Goal: Check status: Check status

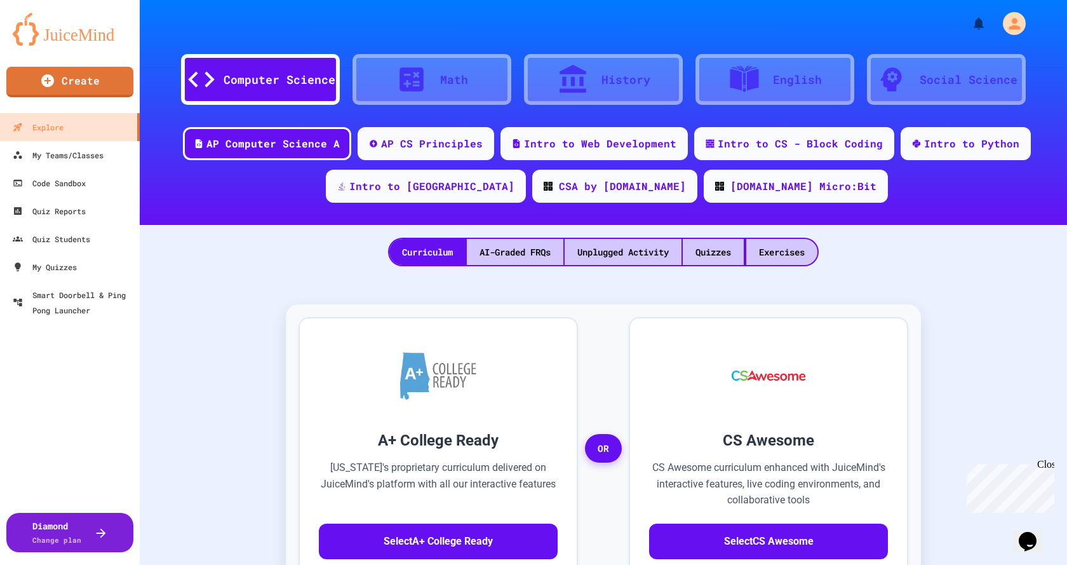
click at [1048, 468] on div "Close" at bounding box center [1046, 467] width 16 height 16
click at [40, 216] on div "Quiz Reports" at bounding box center [48, 211] width 75 height 16
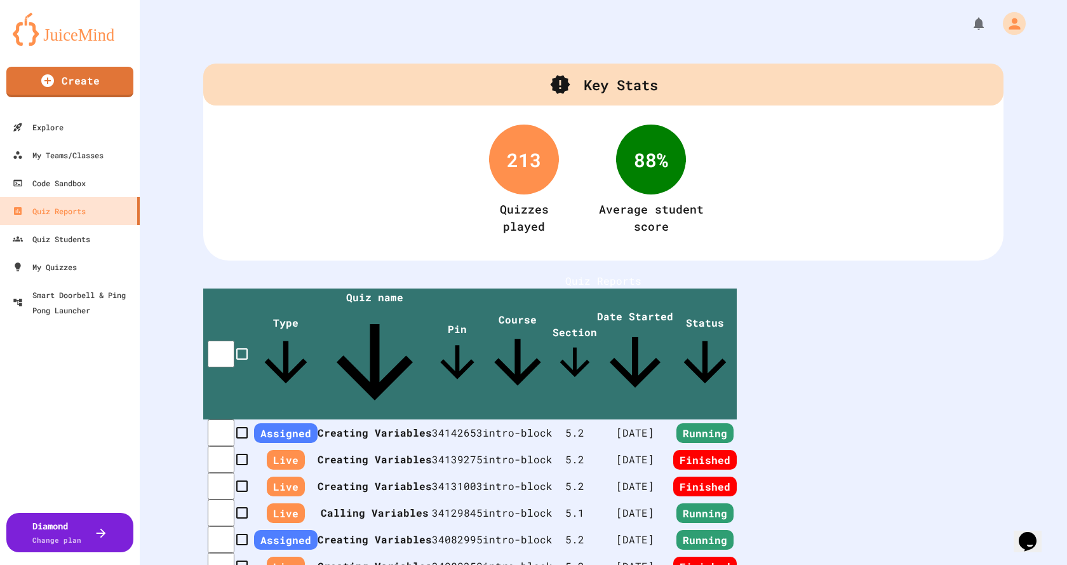
scroll to position [64, 0]
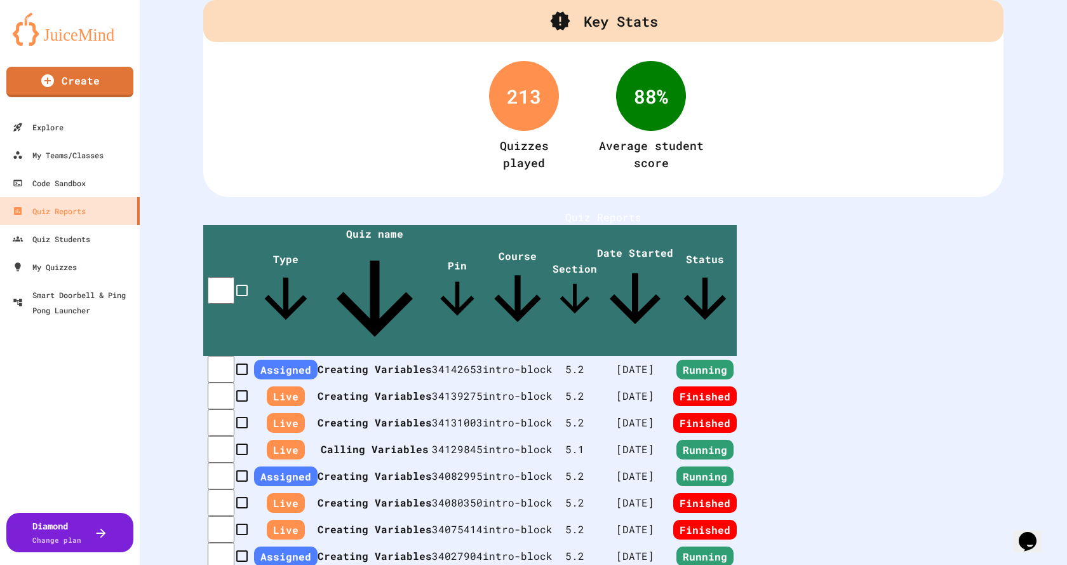
click at [411, 356] on th "Creating Variables" at bounding box center [375, 369] width 114 height 27
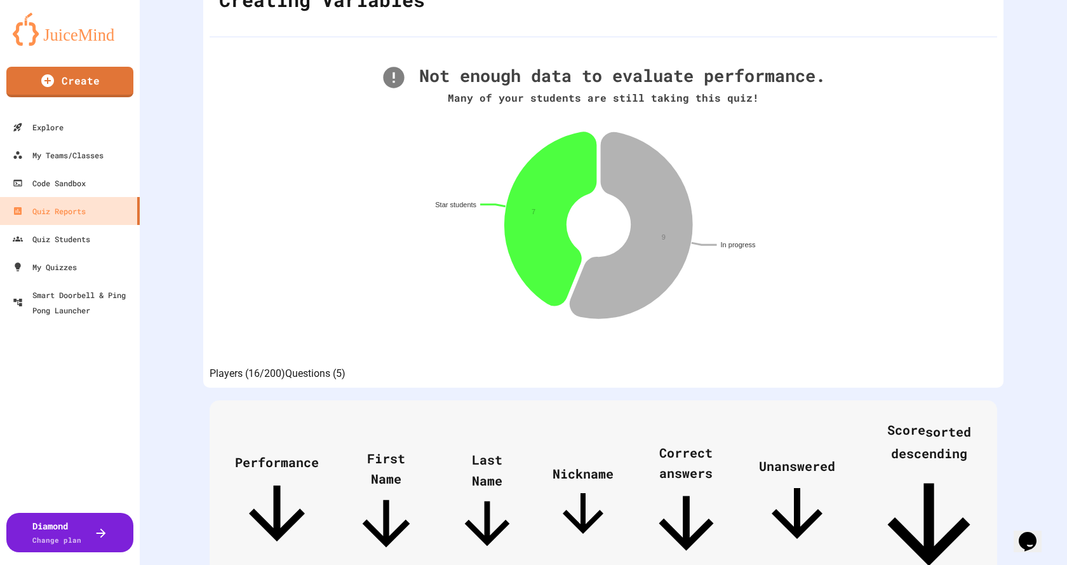
scroll to position [127, 0]
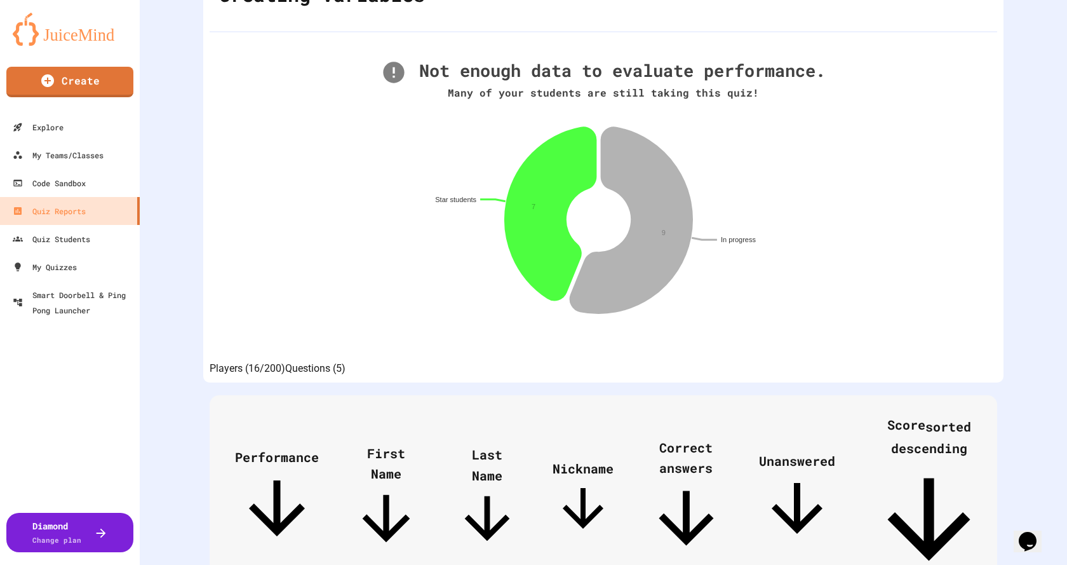
click at [508, 446] on span "Last Name" at bounding box center [487, 499] width 67 height 106
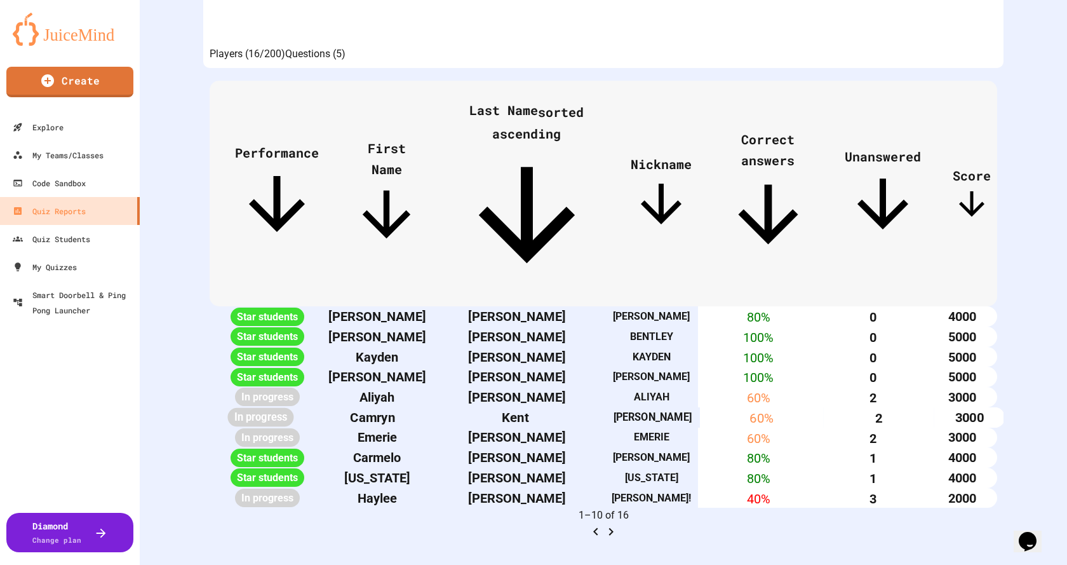
scroll to position [572, 0]
click at [614, 527] on icon "Go to next page" at bounding box center [611, 531] width 4 height 8
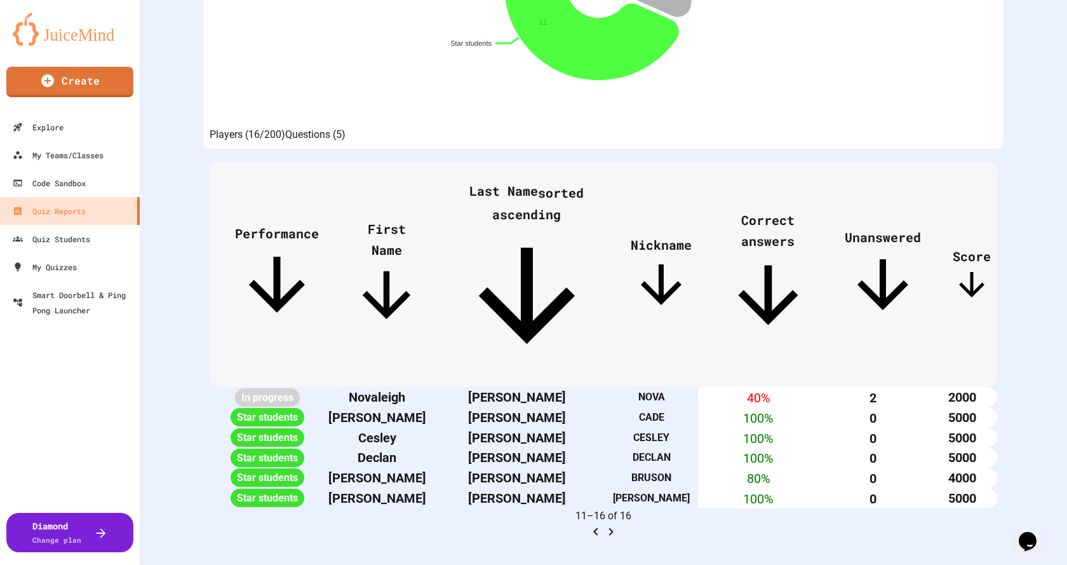
scroll to position [440, 0]
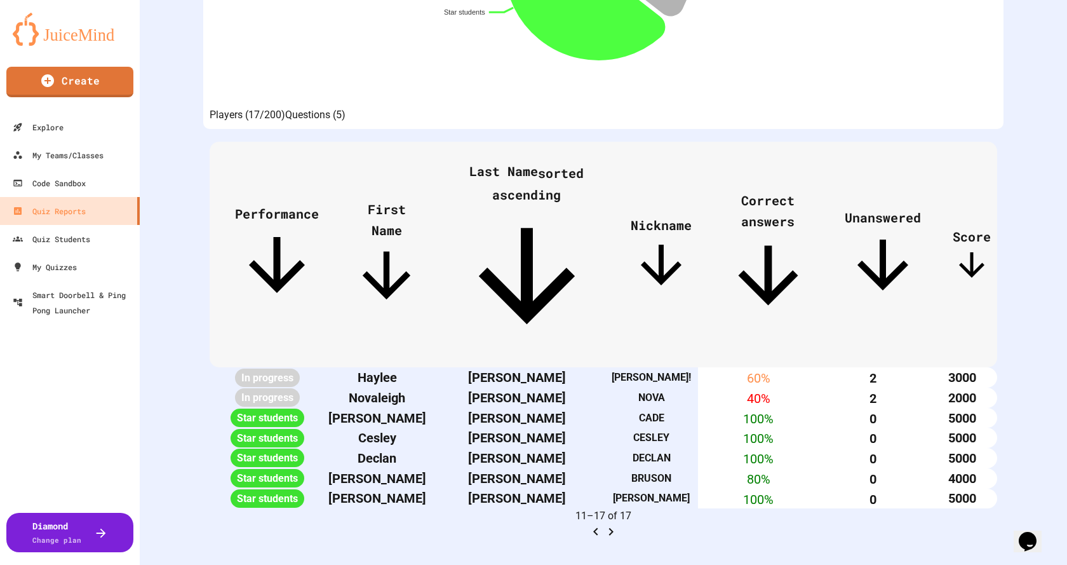
click at [604, 524] on icon "Go to previous page" at bounding box center [595, 531] width 15 height 15
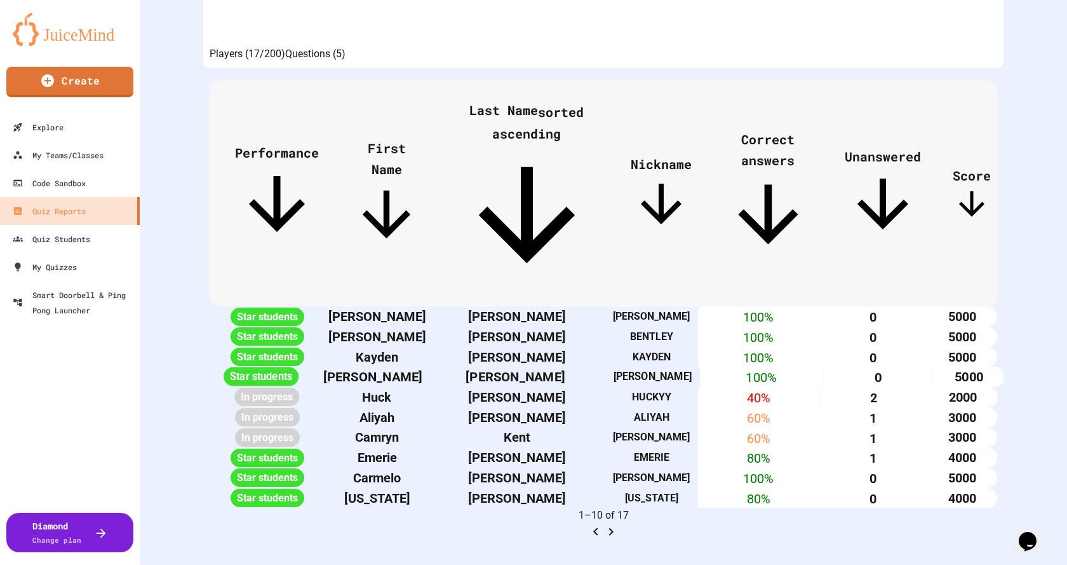
scroll to position [567, 0]
click at [619, 524] on icon "Go to next page" at bounding box center [611, 531] width 15 height 15
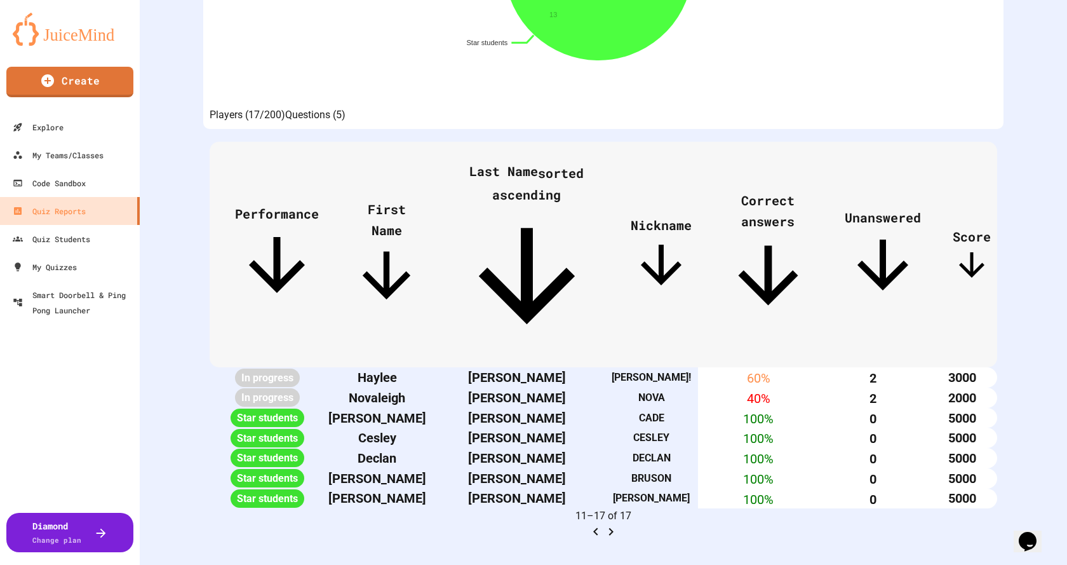
click at [604, 524] on icon "Go to previous page" at bounding box center [595, 531] width 15 height 15
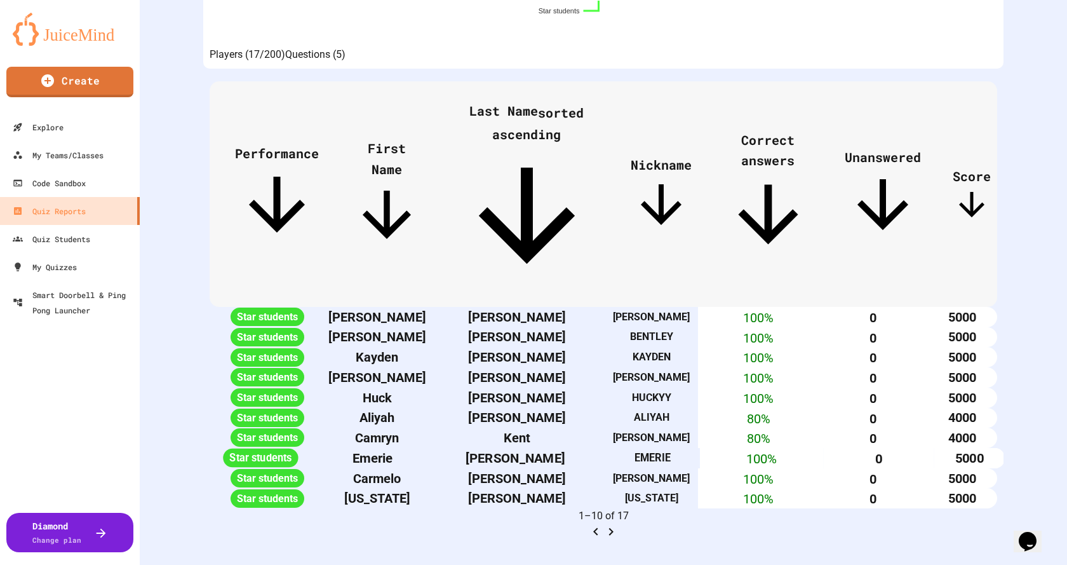
scroll to position [495, 0]
click at [614, 528] on icon "Go to next page" at bounding box center [611, 532] width 4 height 8
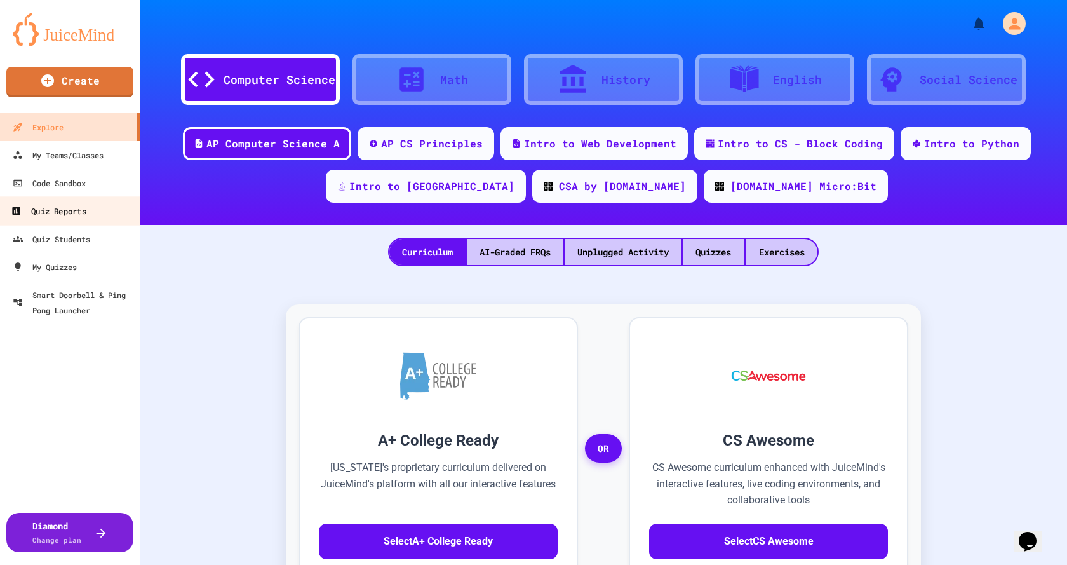
click at [57, 213] on div "Quiz Reports" at bounding box center [48, 211] width 75 height 16
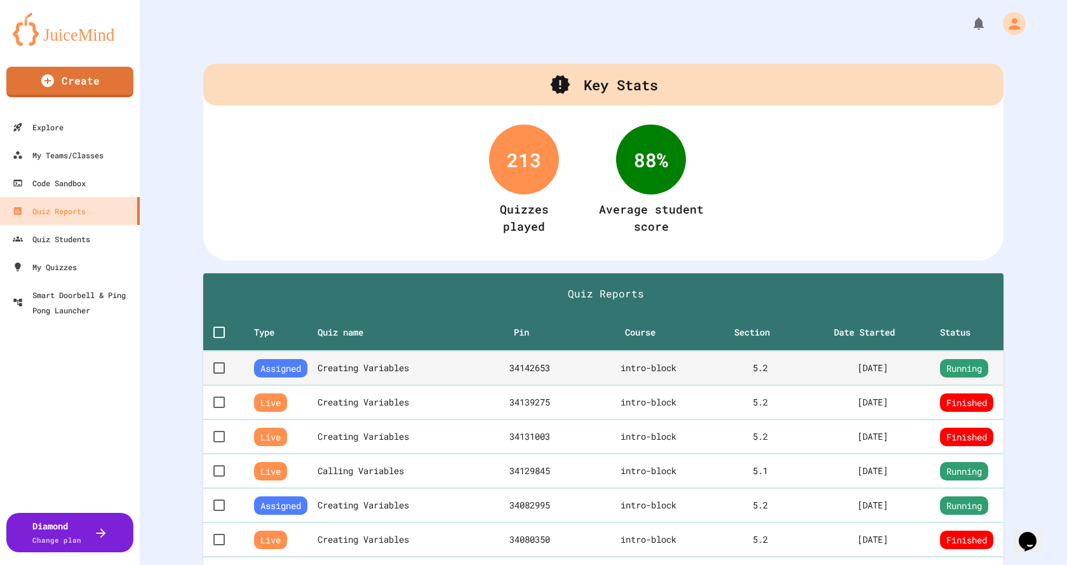
click at [419, 372] on th "Creating Variables" at bounding box center [397, 368] width 159 height 34
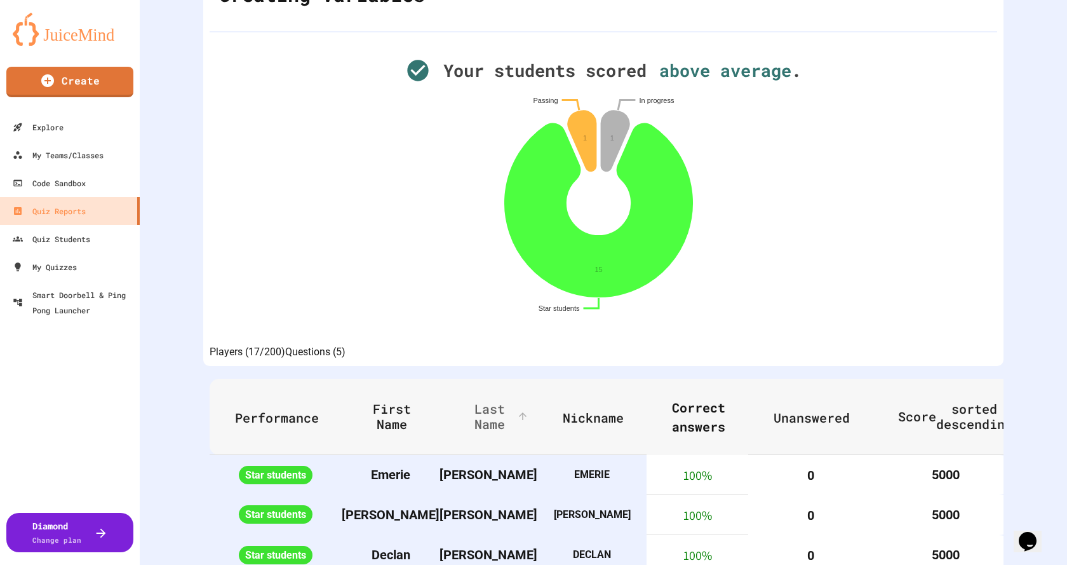
click at [485, 428] on span "Last Name" at bounding box center [498, 416] width 66 height 30
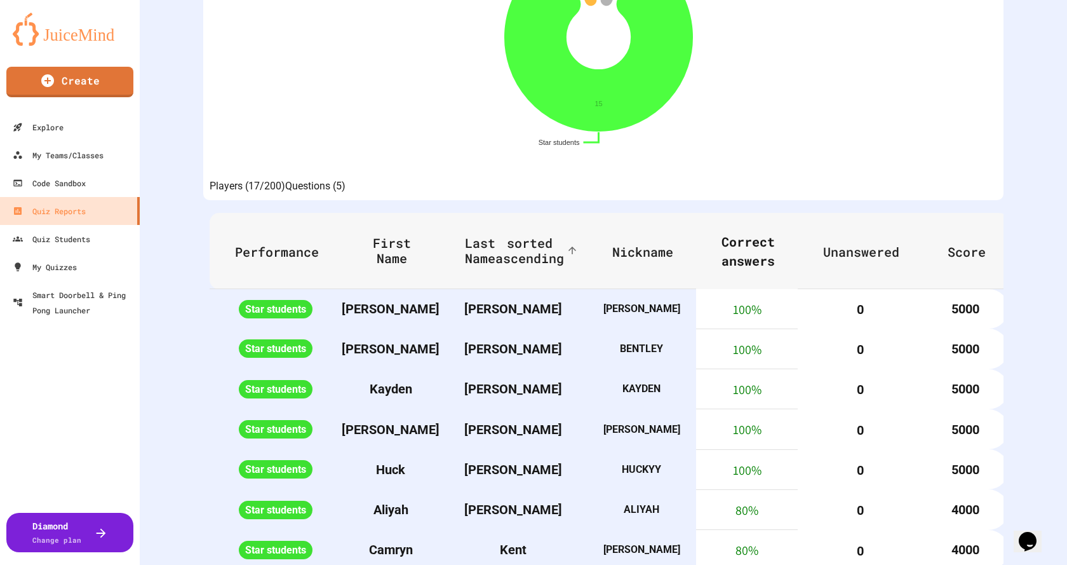
scroll to position [558, 0]
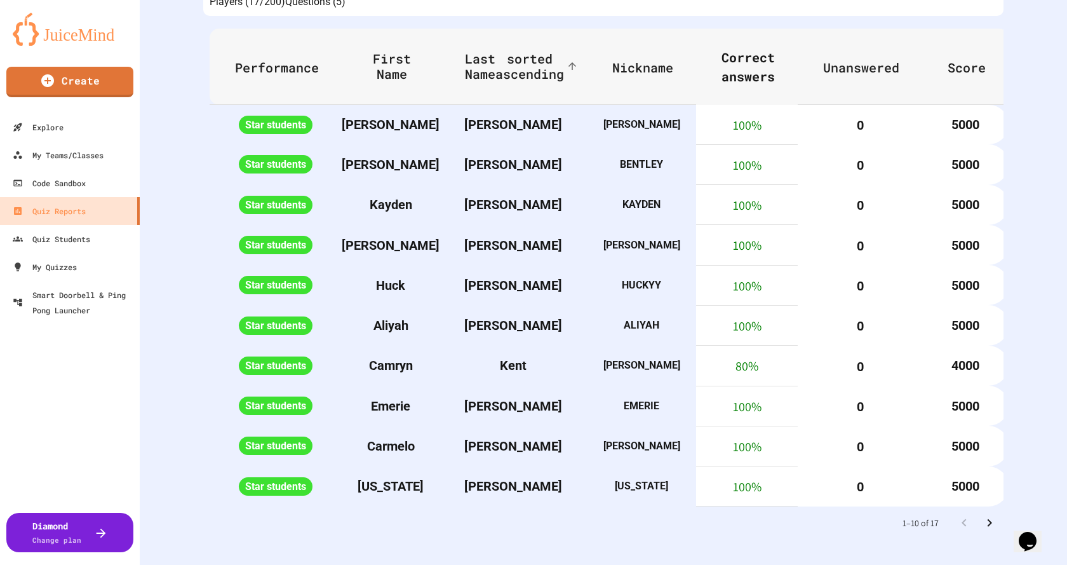
click at [982, 515] on icon "Go to next page" at bounding box center [989, 522] width 15 height 15
